Goal: Task Accomplishment & Management: Complete application form

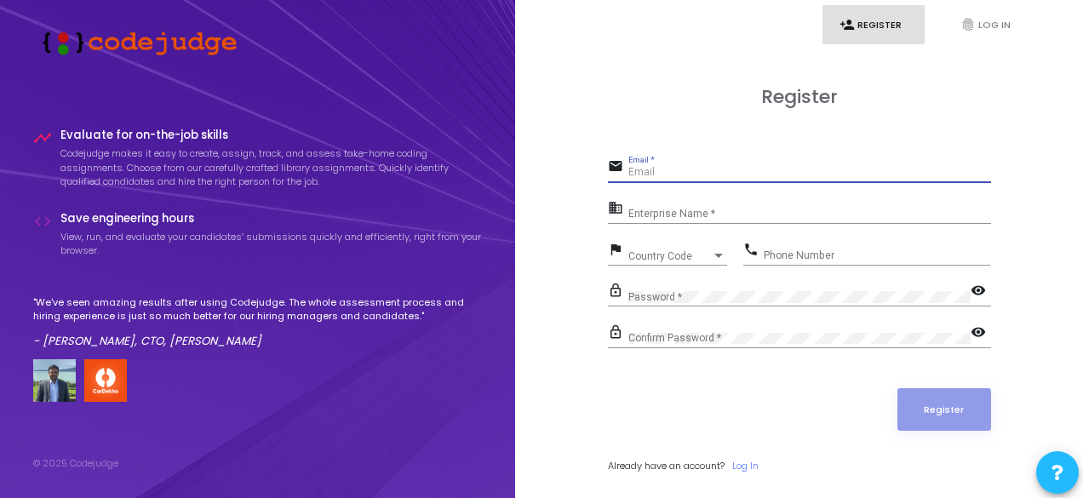
click at [659, 177] on input "Email *" at bounding box center [809, 173] width 363 height 12
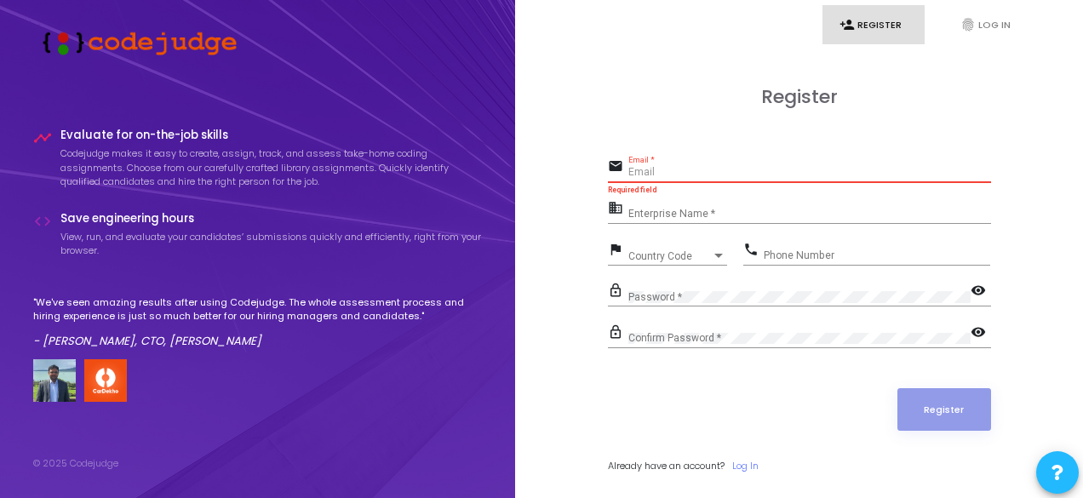
type input "[EMAIL_ADDRESS][DOMAIN_NAME]"
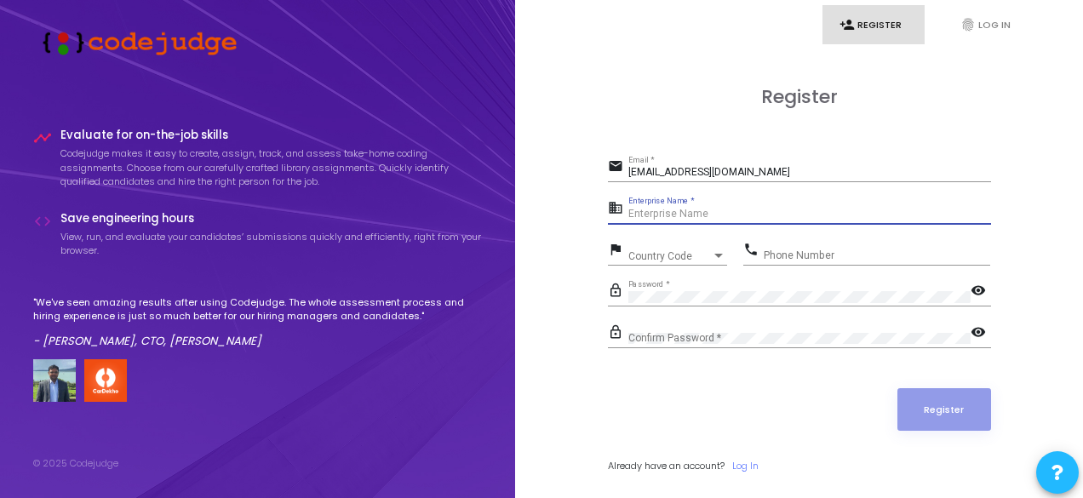
click at [707, 213] on input "Enterprise Name *" at bounding box center [809, 215] width 363 height 12
click at [668, 256] on span "Country Code" at bounding box center [669, 256] width 83 height 10
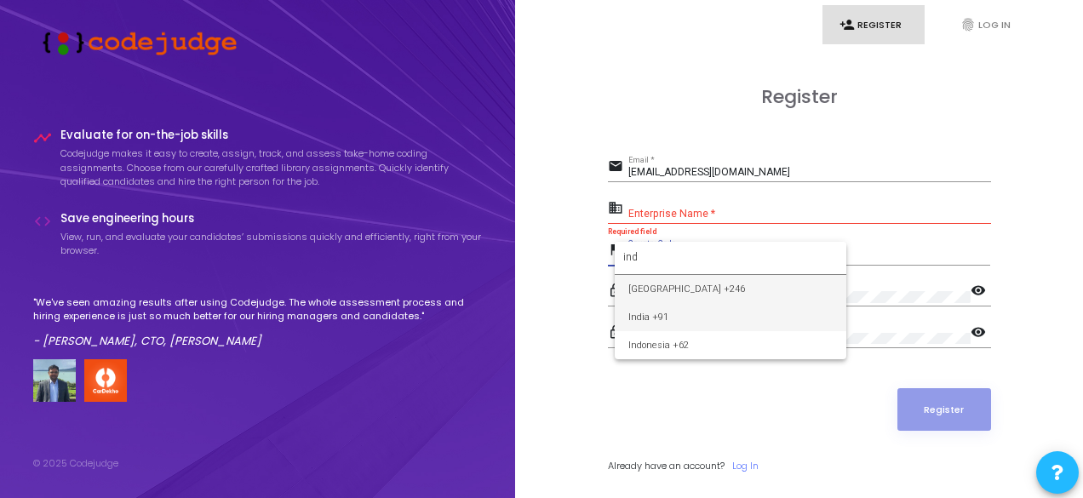
type input "ind"
click at [649, 313] on span "India +91" at bounding box center [730, 317] width 204 height 28
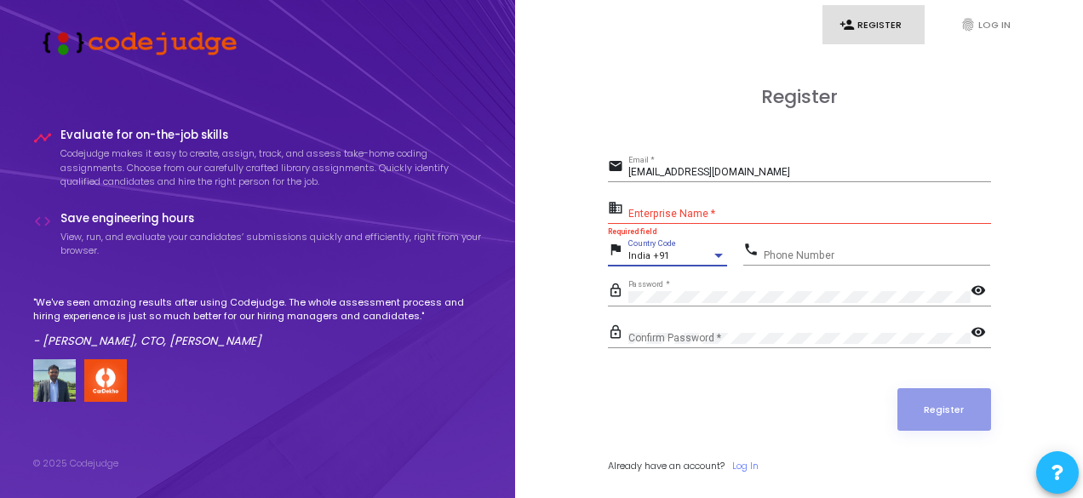
click at [787, 249] on div "Phone Number" at bounding box center [876, 251] width 226 height 26
click at [771, 253] on input "06386060395" at bounding box center [876, 255] width 226 height 12
type input "6386060395"
click at [683, 209] on input "Enterprise Name *" at bounding box center [809, 215] width 363 height 12
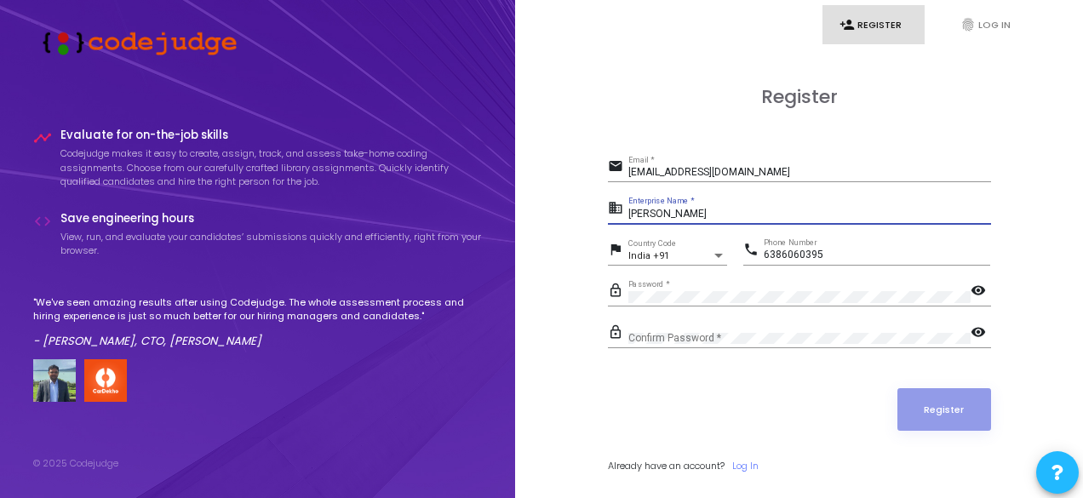
type input "[PERSON_NAME]"
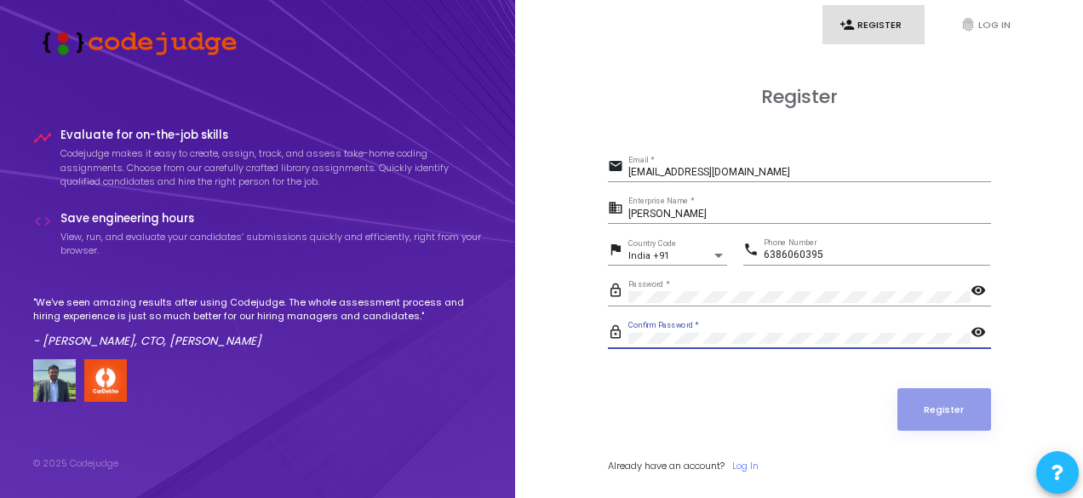
click at [977, 294] on mat-icon "visibility" at bounding box center [980, 292] width 20 height 20
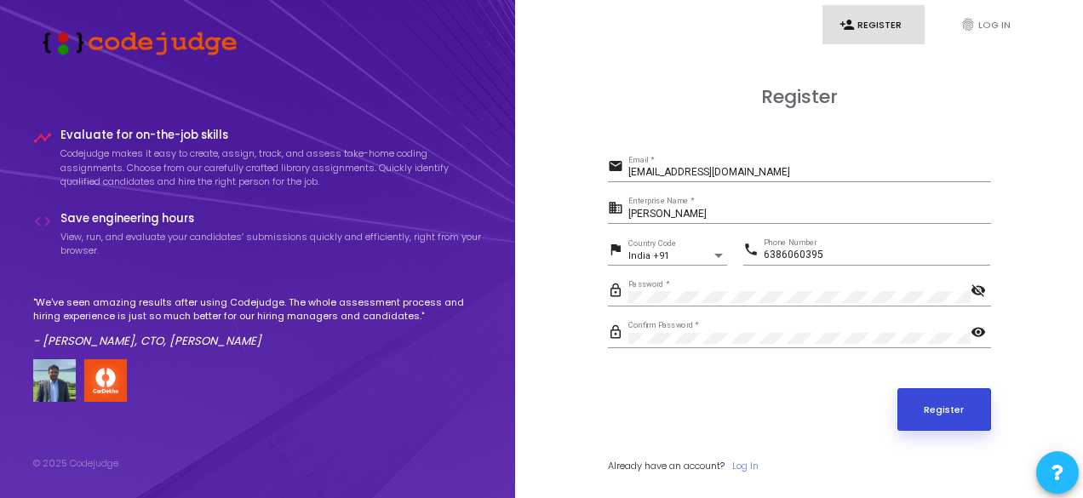
click at [980, 412] on button "Register" at bounding box center [944, 409] width 94 height 43
